Goal: Check status: Check status

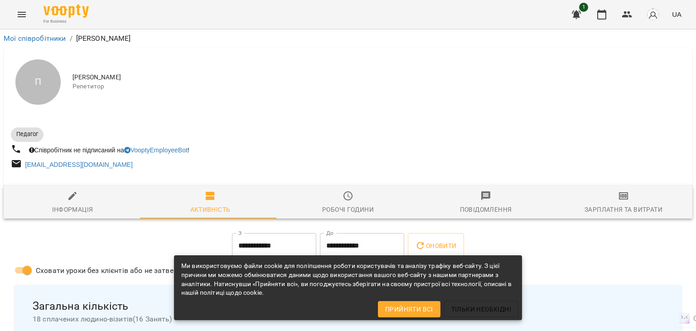
click at [27, 15] on icon "Menu" at bounding box center [21, 14] width 11 height 11
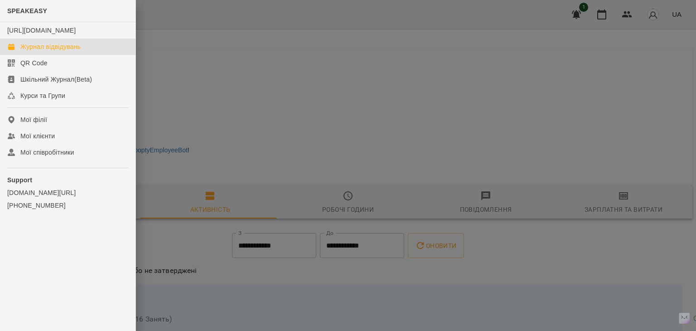
click at [52, 51] on div "Журнал відвідувань" at bounding box center [50, 46] width 60 height 9
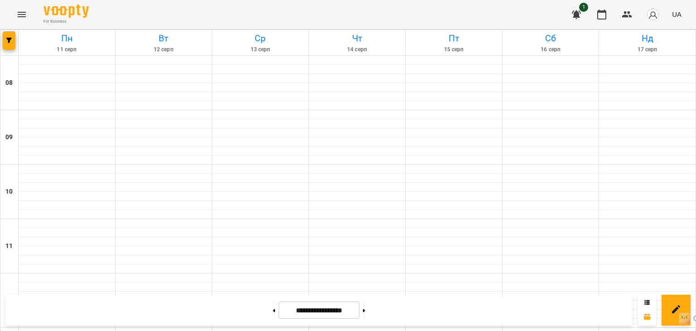
scroll to position [408, 0]
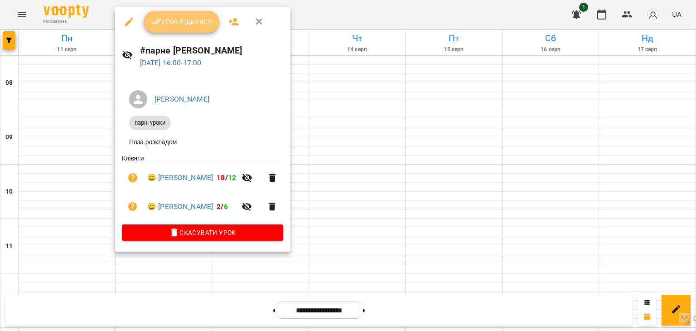
click at [165, 21] on span "Урок відбувся" at bounding box center [182, 21] width 62 height 11
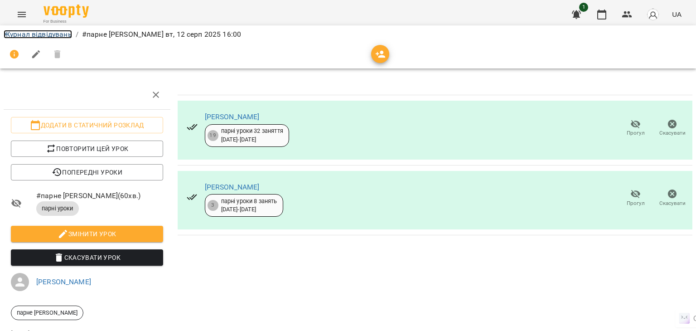
click at [52, 32] on link "Журнал відвідувань" at bounding box center [38, 34] width 68 height 9
